Goal: Navigation & Orientation: Find specific page/section

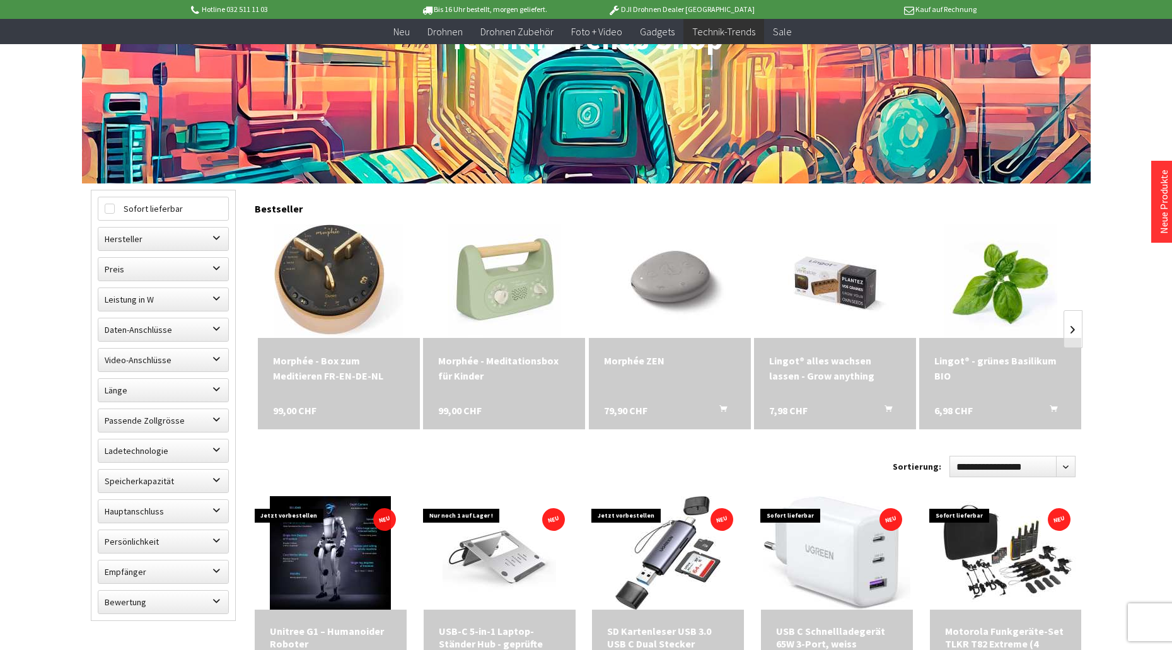
scroll to position [315, 0]
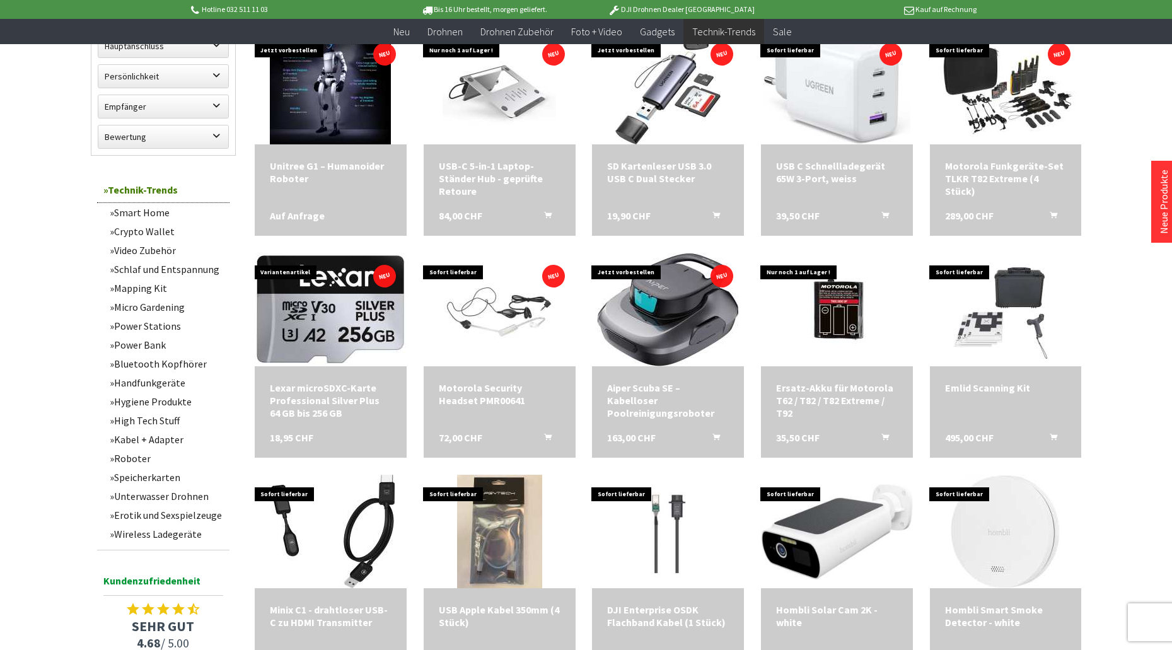
scroll to position [694, 0]
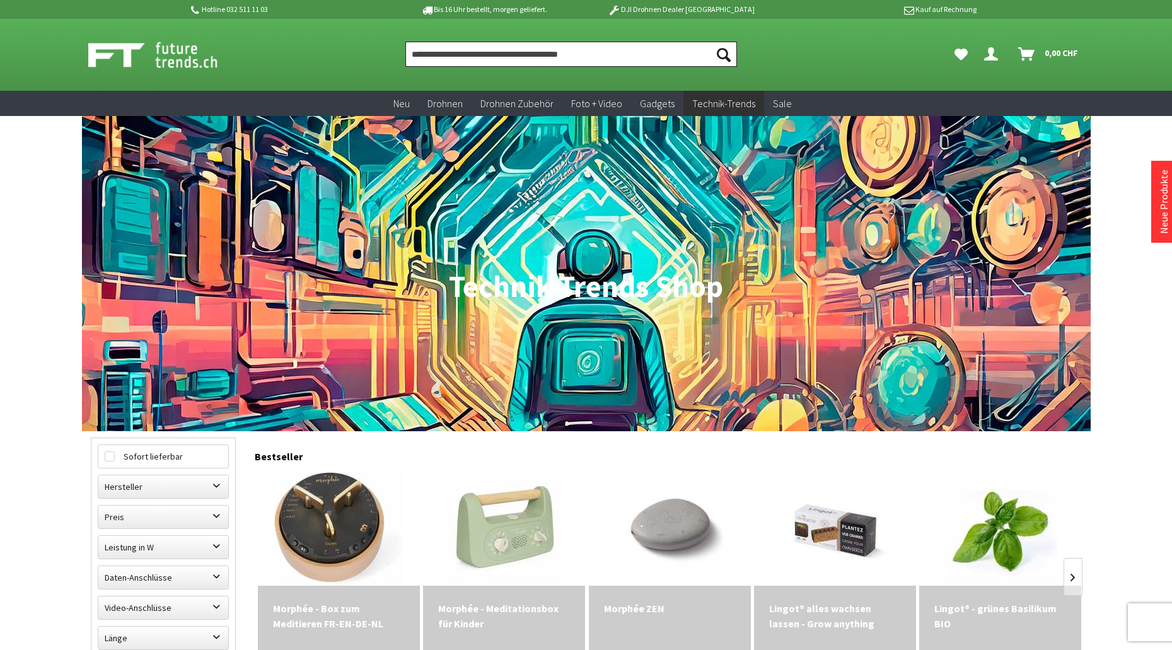
click at [422, 57] on input "Produkt, Marke, Kategorie, EAN, Artikelnummer…" at bounding box center [571, 54] width 332 height 25
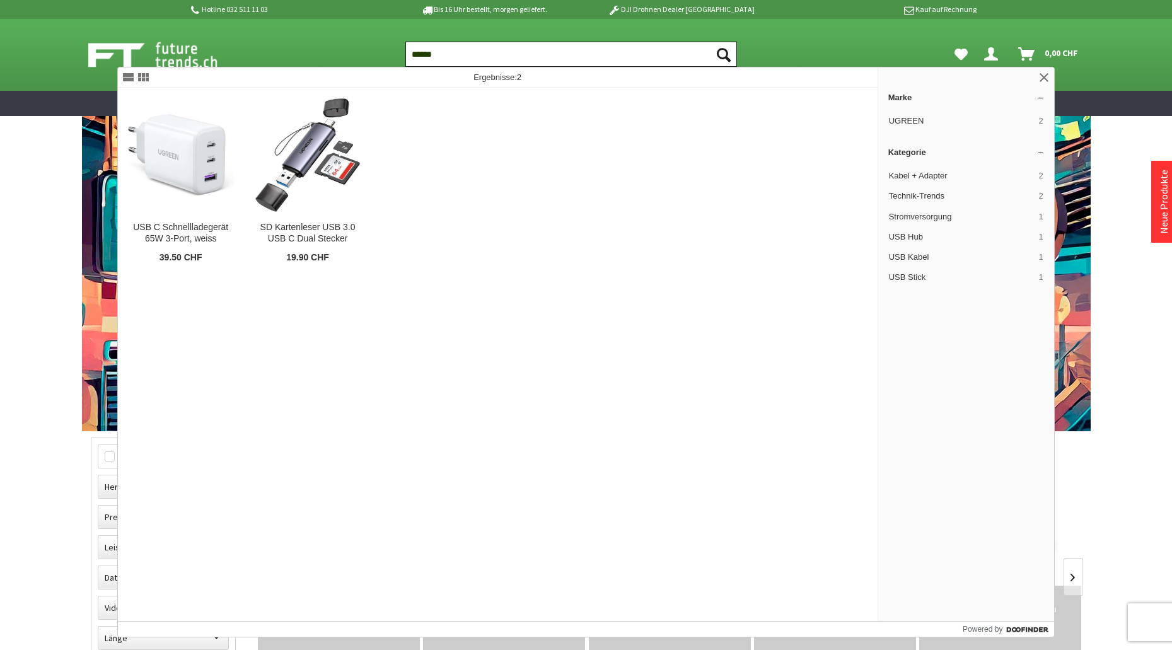
type input "******"
click at [711, 42] on button "Suchen" at bounding box center [724, 54] width 26 height 25
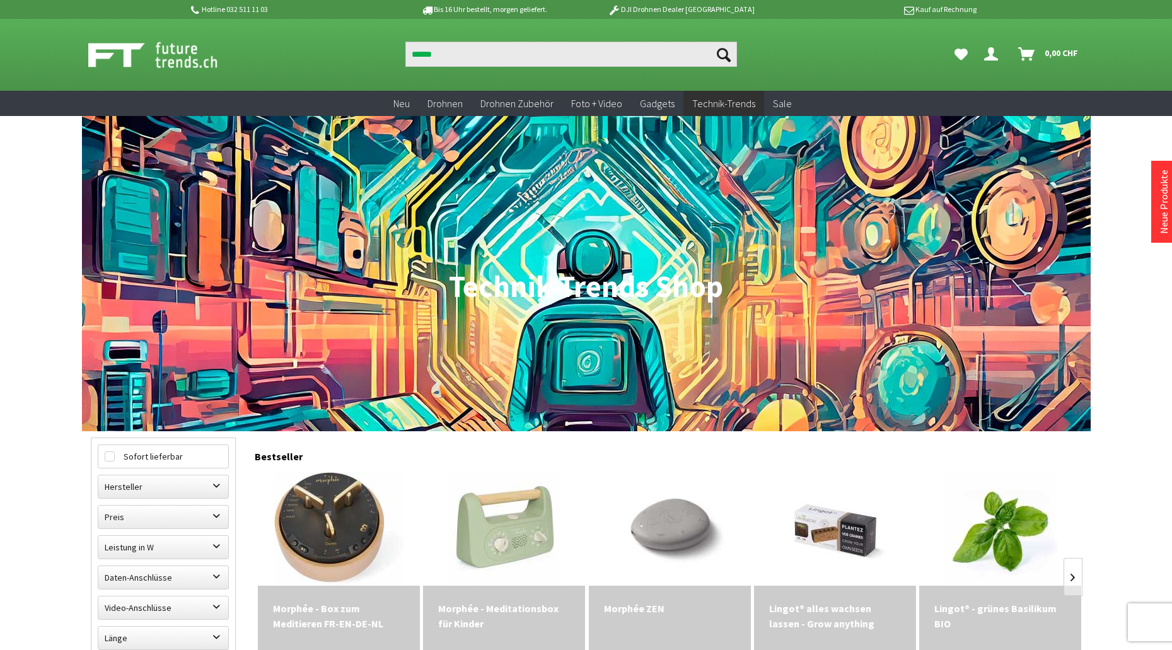
click at [185, 41] on img at bounding box center [166, 55] width 157 height 32
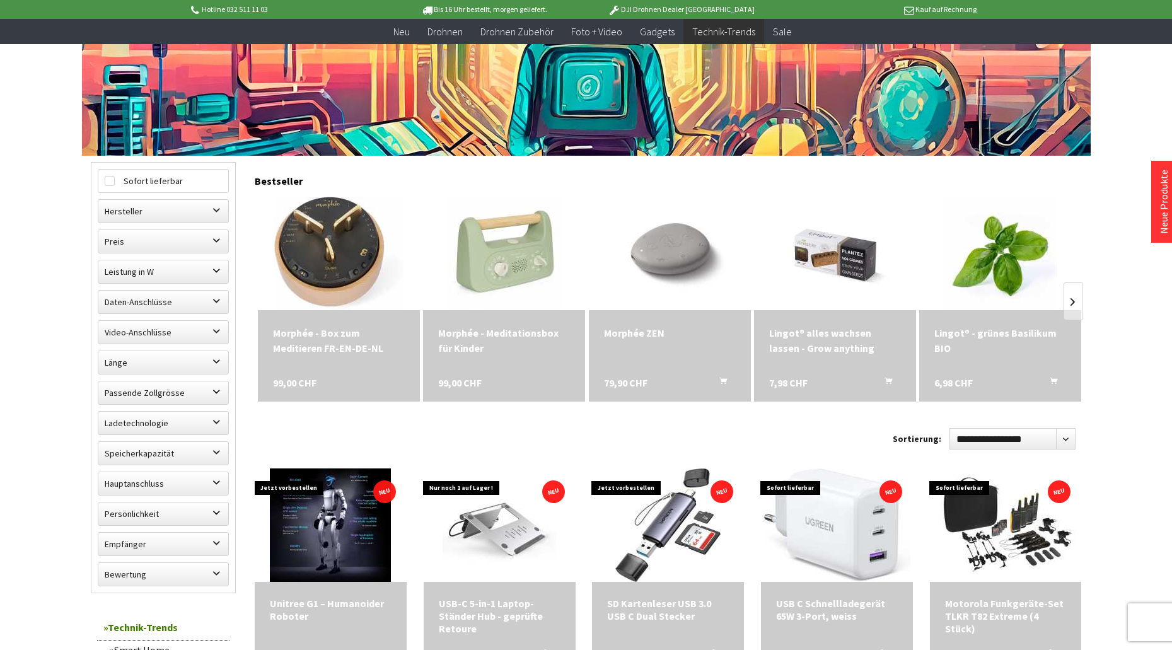
scroll to position [252, 0]
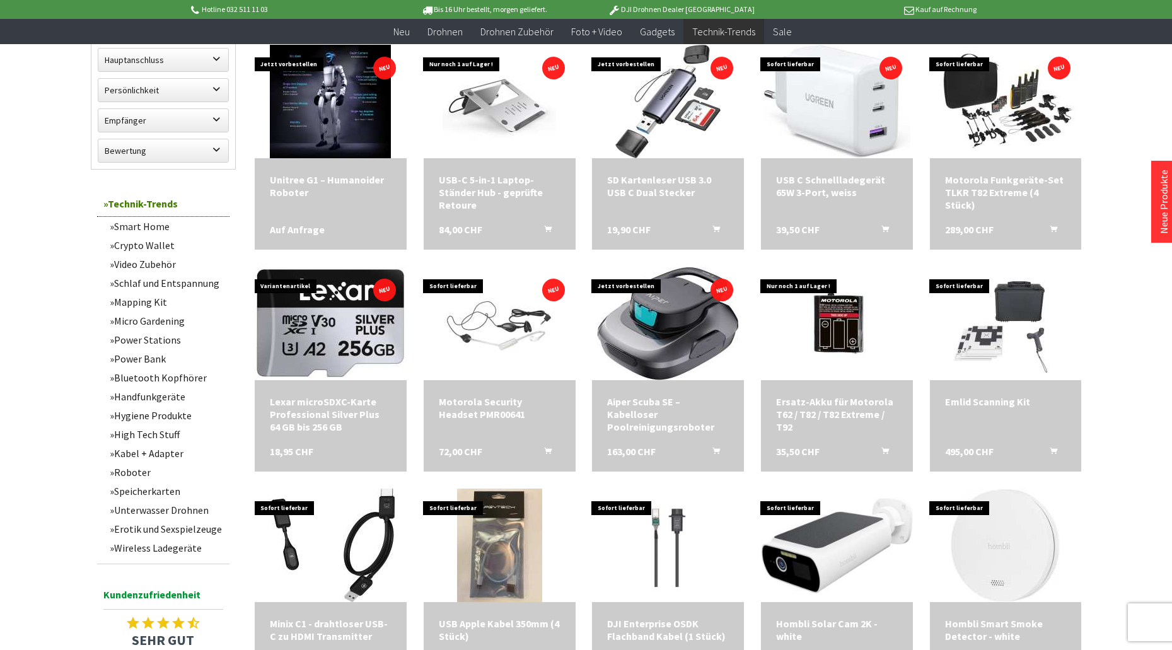
scroll to position [694, 0]
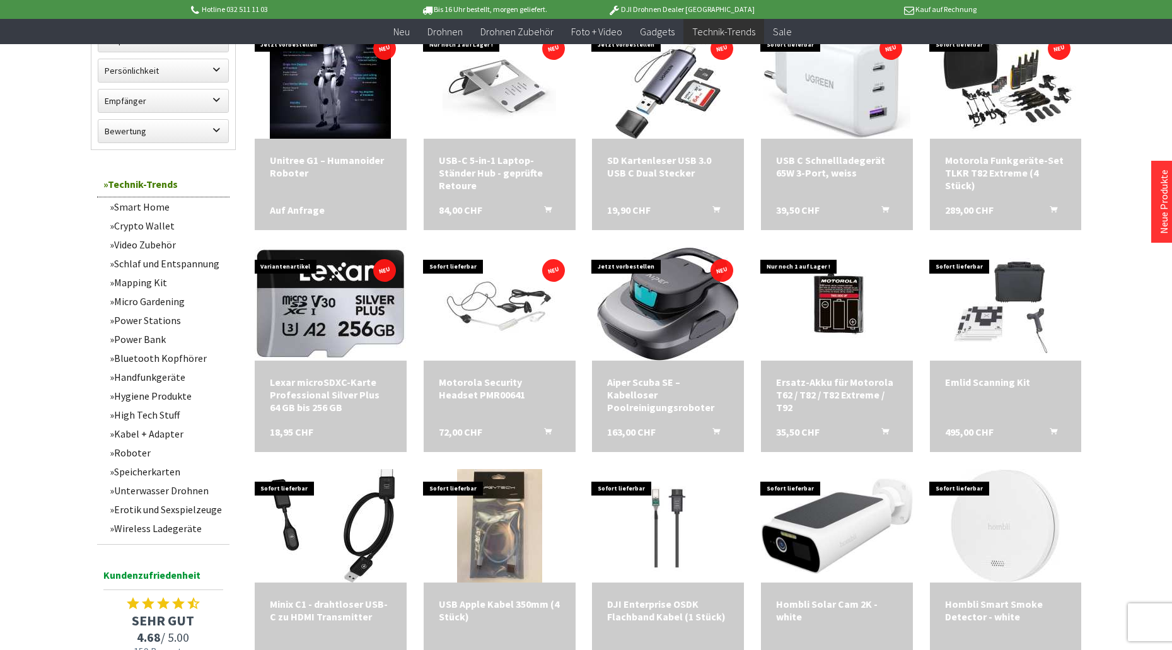
click at [154, 339] on link "Power Bank" at bounding box center [166, 339] width 126 height 19
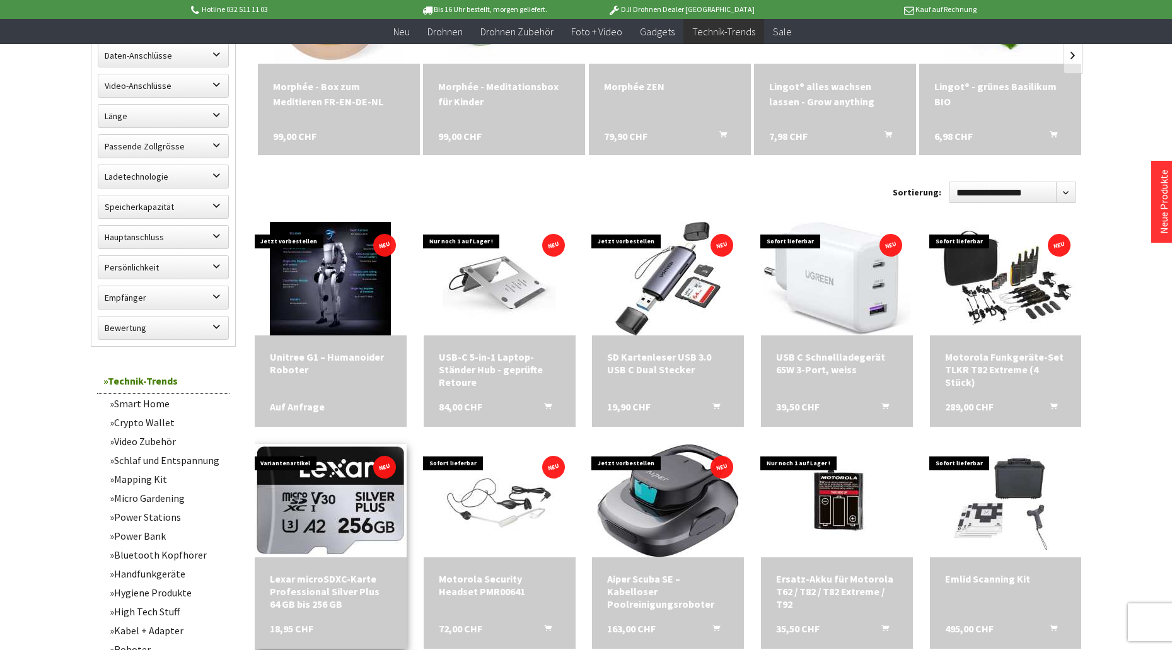
scroll to position [492, 0]
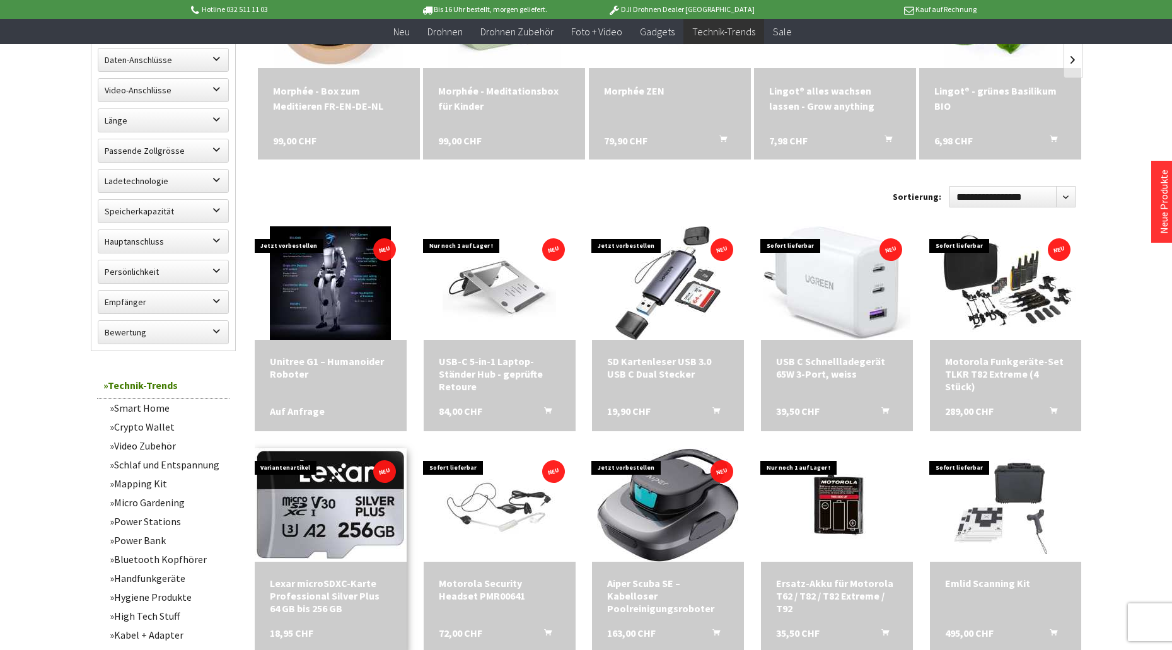
scroll to position [501, 0]
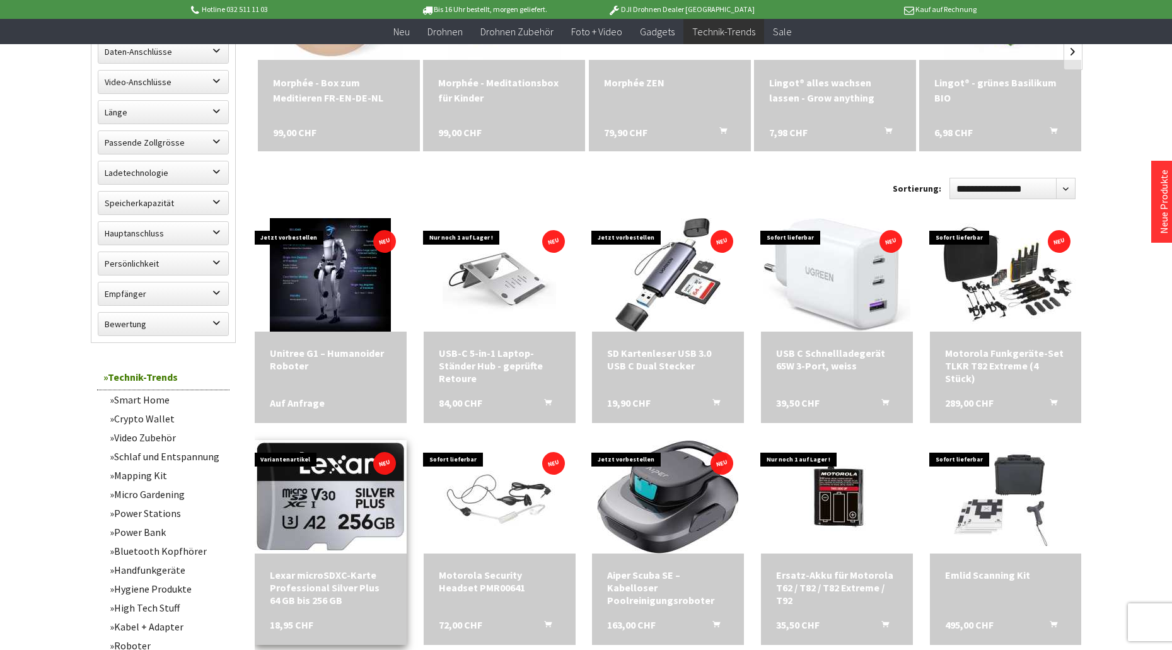
scroll to position [1, 0]
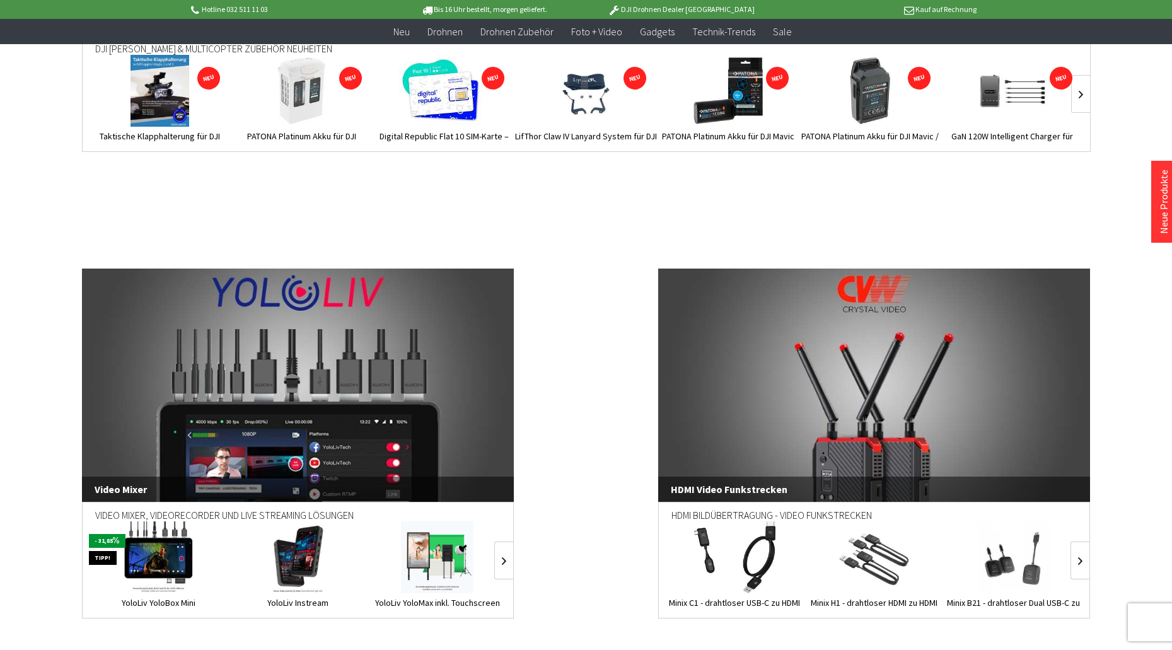
scroll to position [1954, 0]
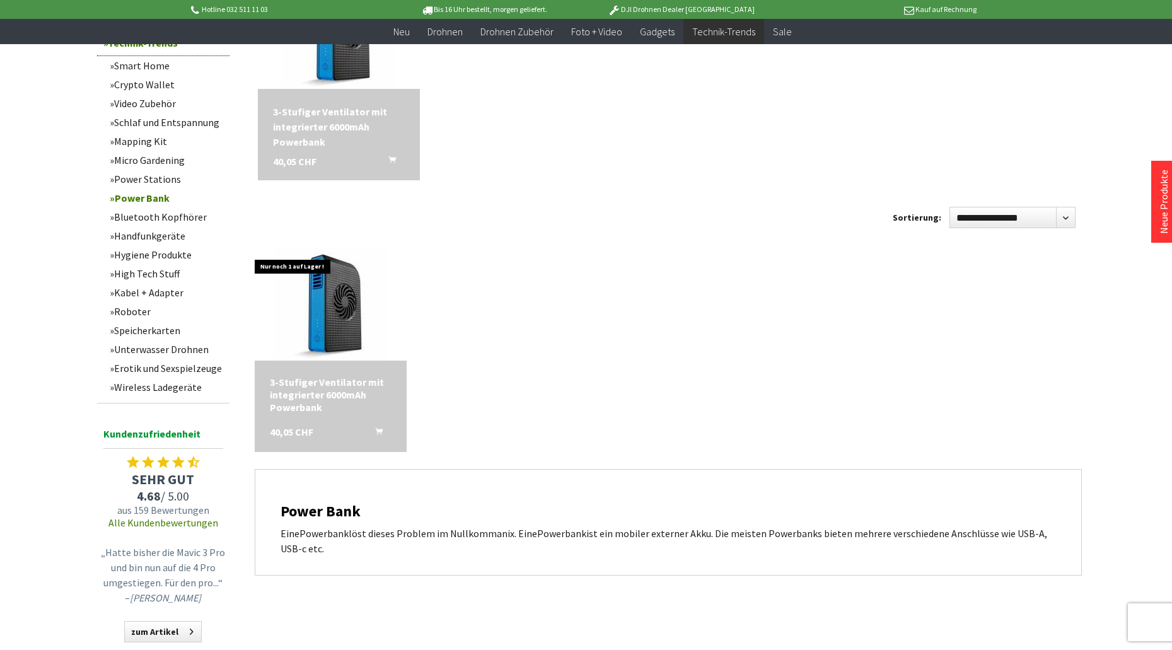
scroll to position [252, 0]
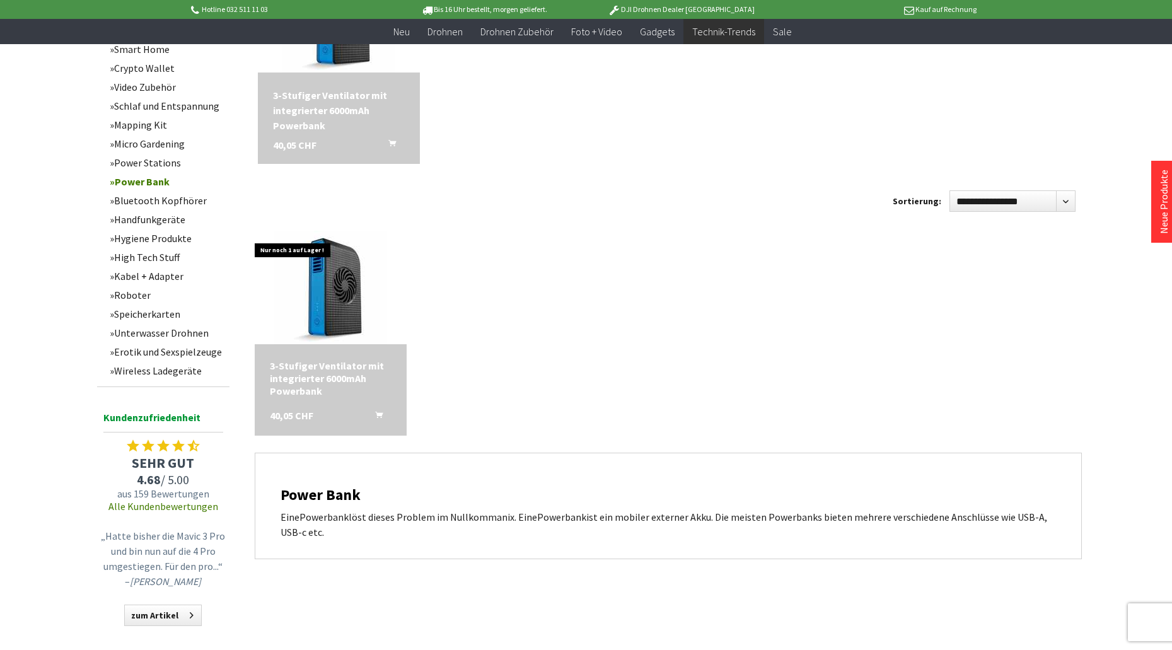
click at [154, 253] on link "High Tech Stuff" at bounding box center [166, 257] width 126 height 19
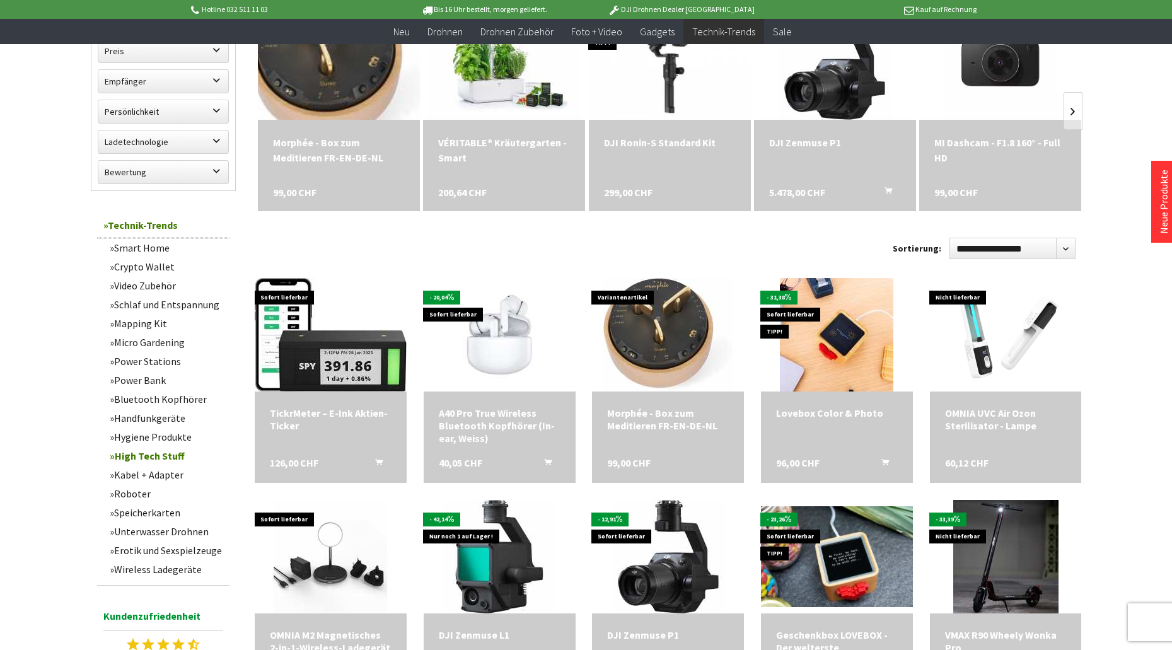
scroll to position [441, 0]
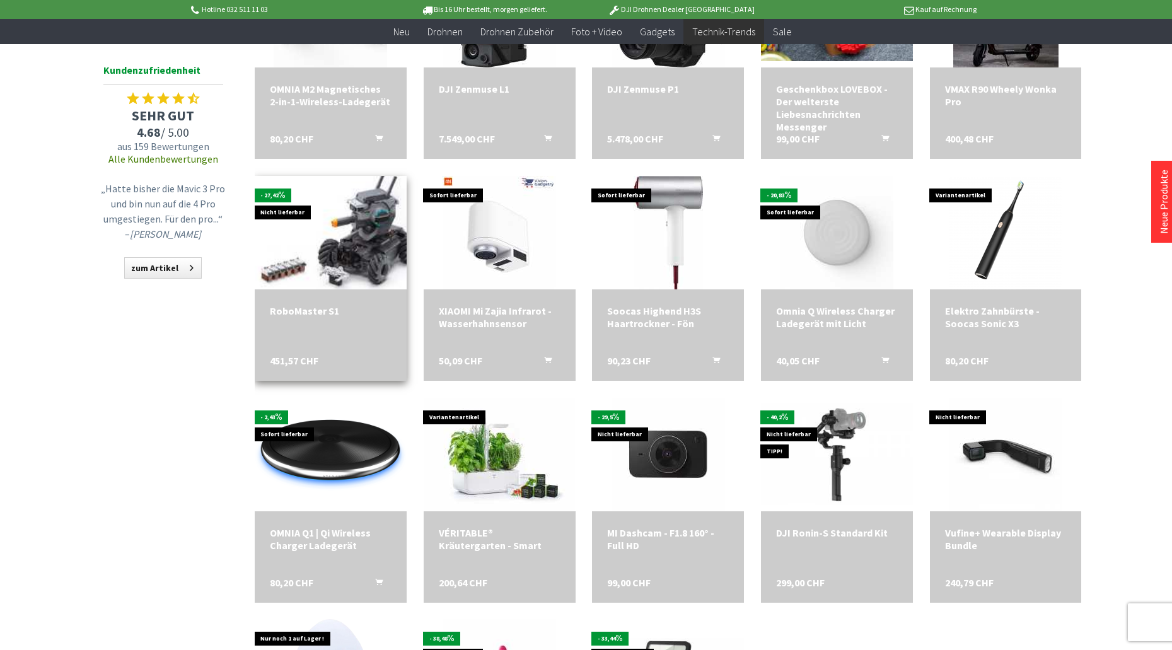
scroll to position [1009, 0]
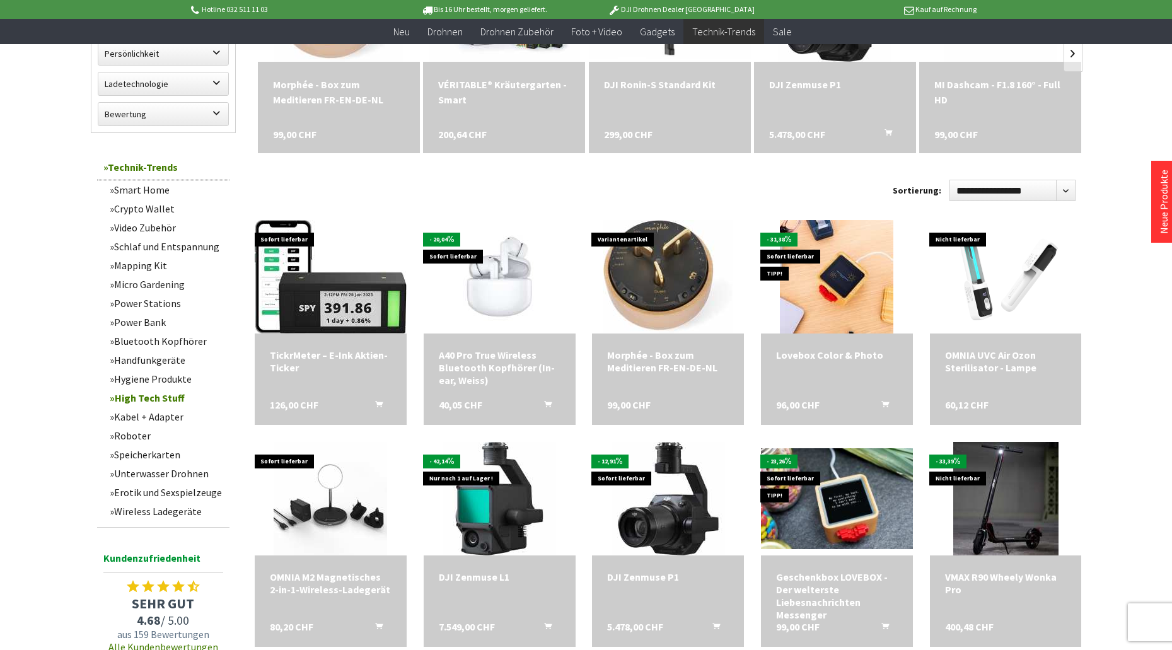
scroll to position [1, 0]
